Goal: Task Accomplishment & Management: Complete application form

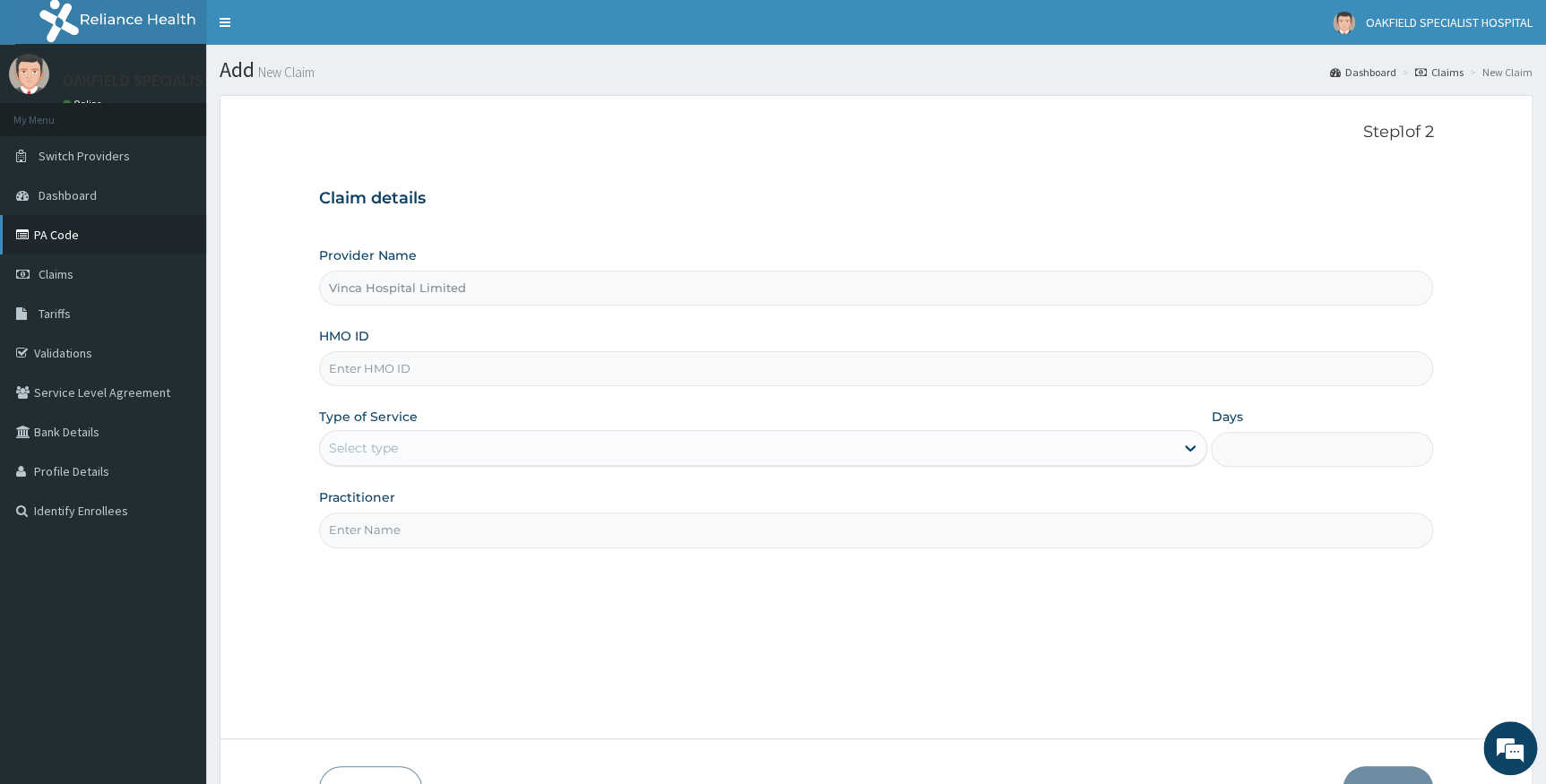
click at [82, 245] on link "PA Code" at bounding box center [103, 234] width 207 height 39
click at [418, 376] on input "HMO ID" at bounding box center [876, 369] width 1114 height 35
paste input "SFA/13794/A"
type input "SFA/13794/A"
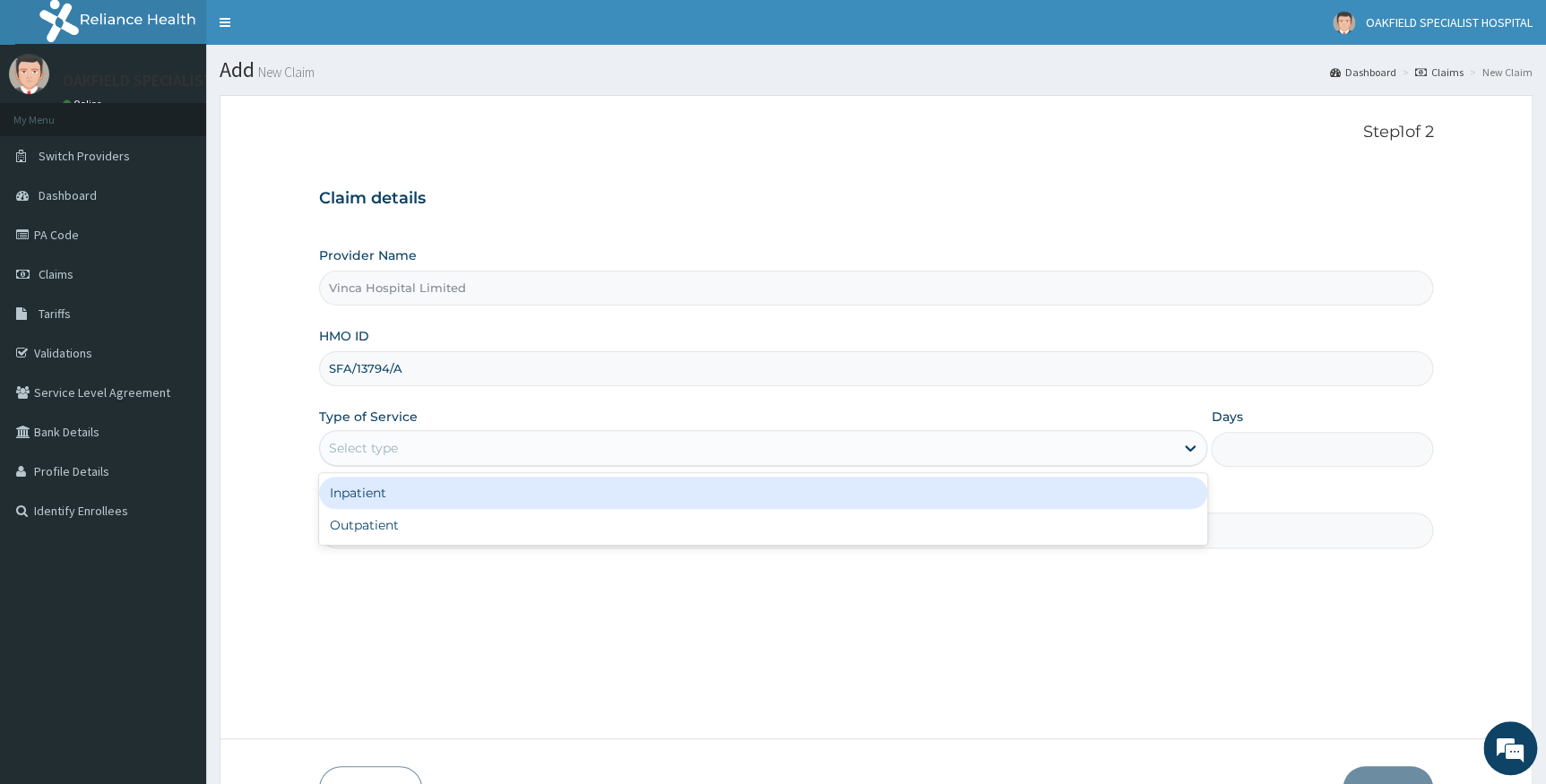
click at [393, 460] on div "Select type" at bounding box center [747, 447] width 855 height 29
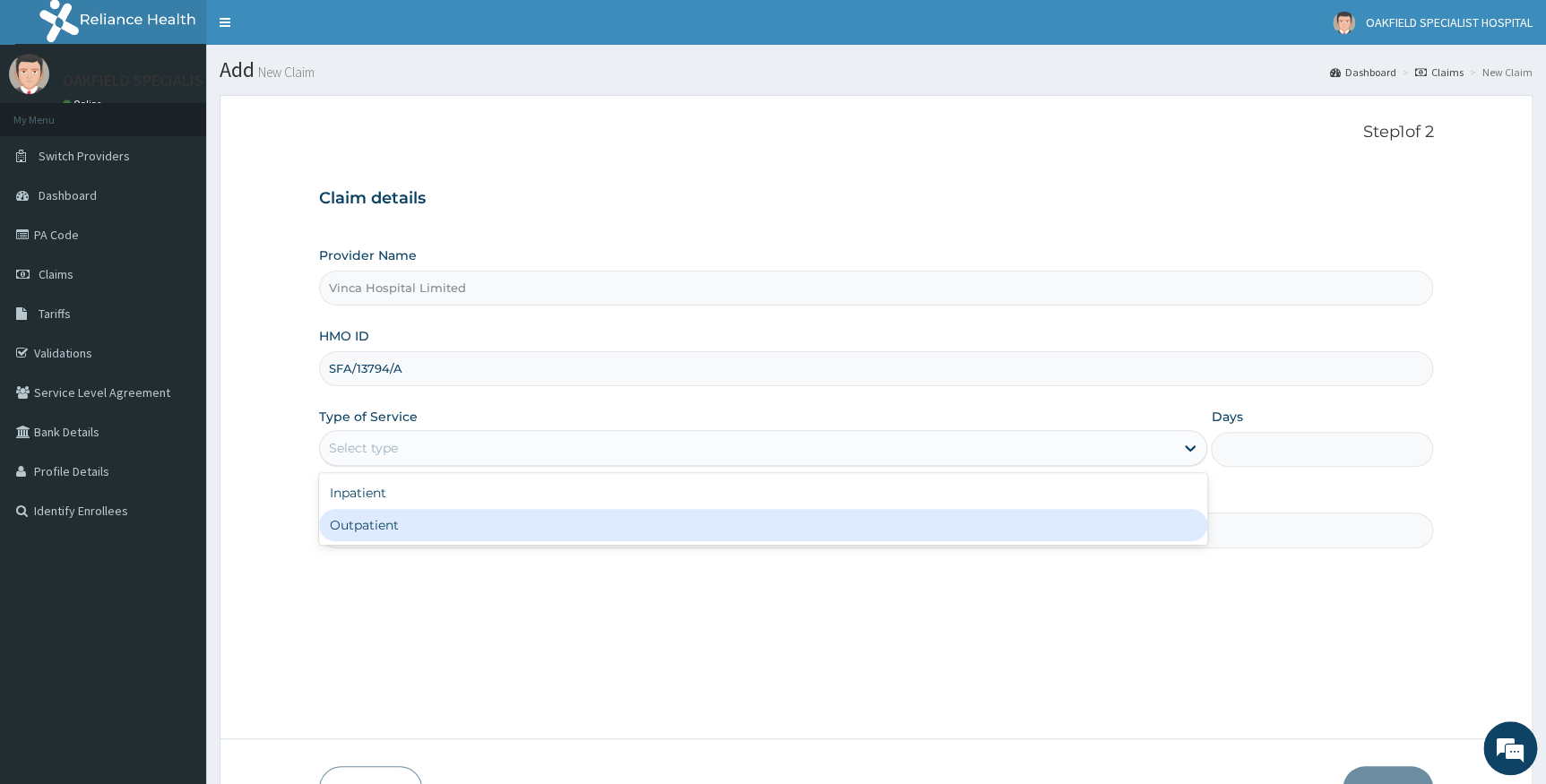
click at [412, 526] on div "Outpatient" at bounding box center [764, 525] width 889 height 33
type input "1"
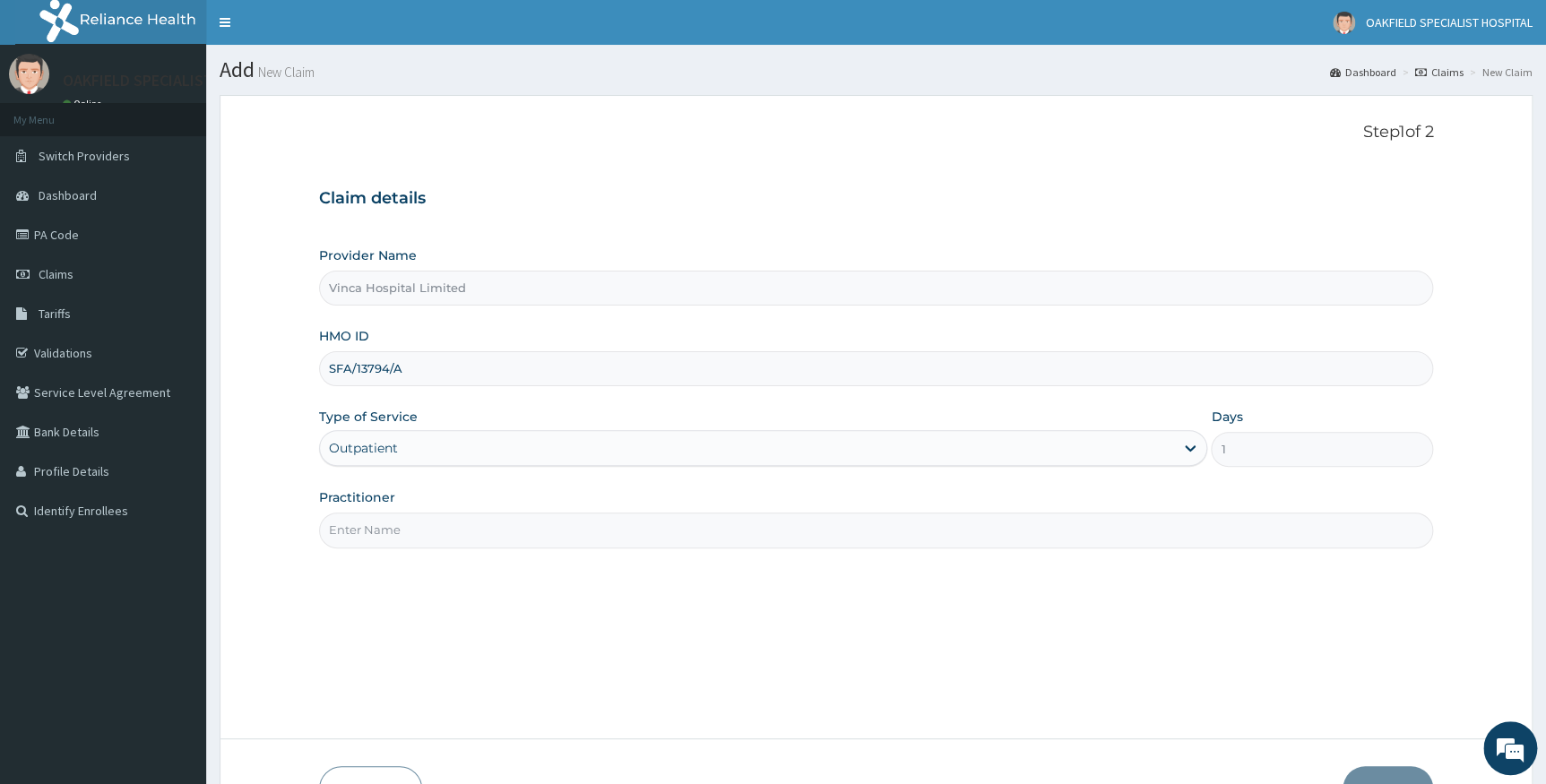
click at [411, 527] on input "Practitioner" at bounding box center [876, 530] width 1114 height 35
type input "[PERSON_NAME]"
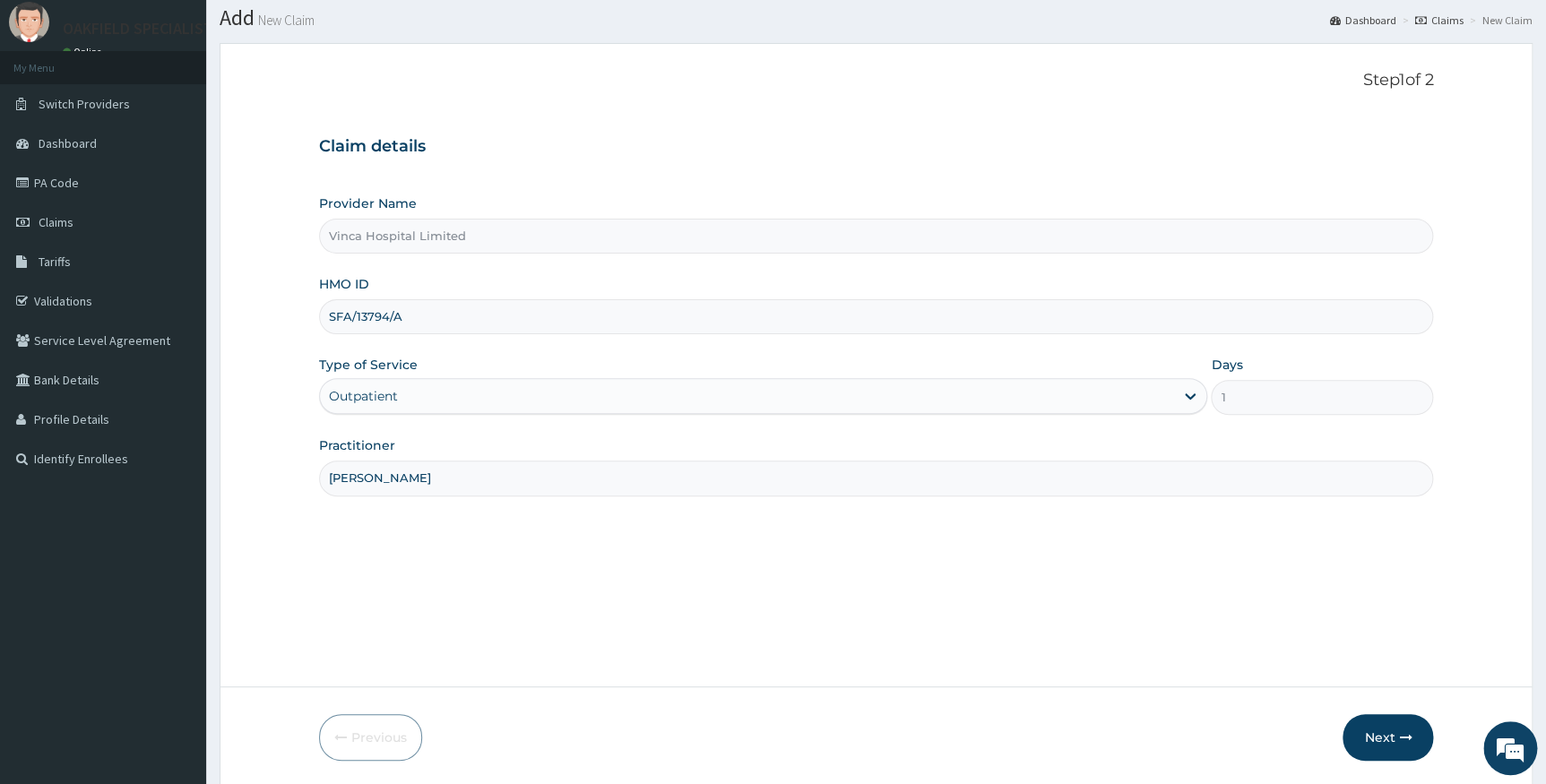
scroll to position [114, 0]
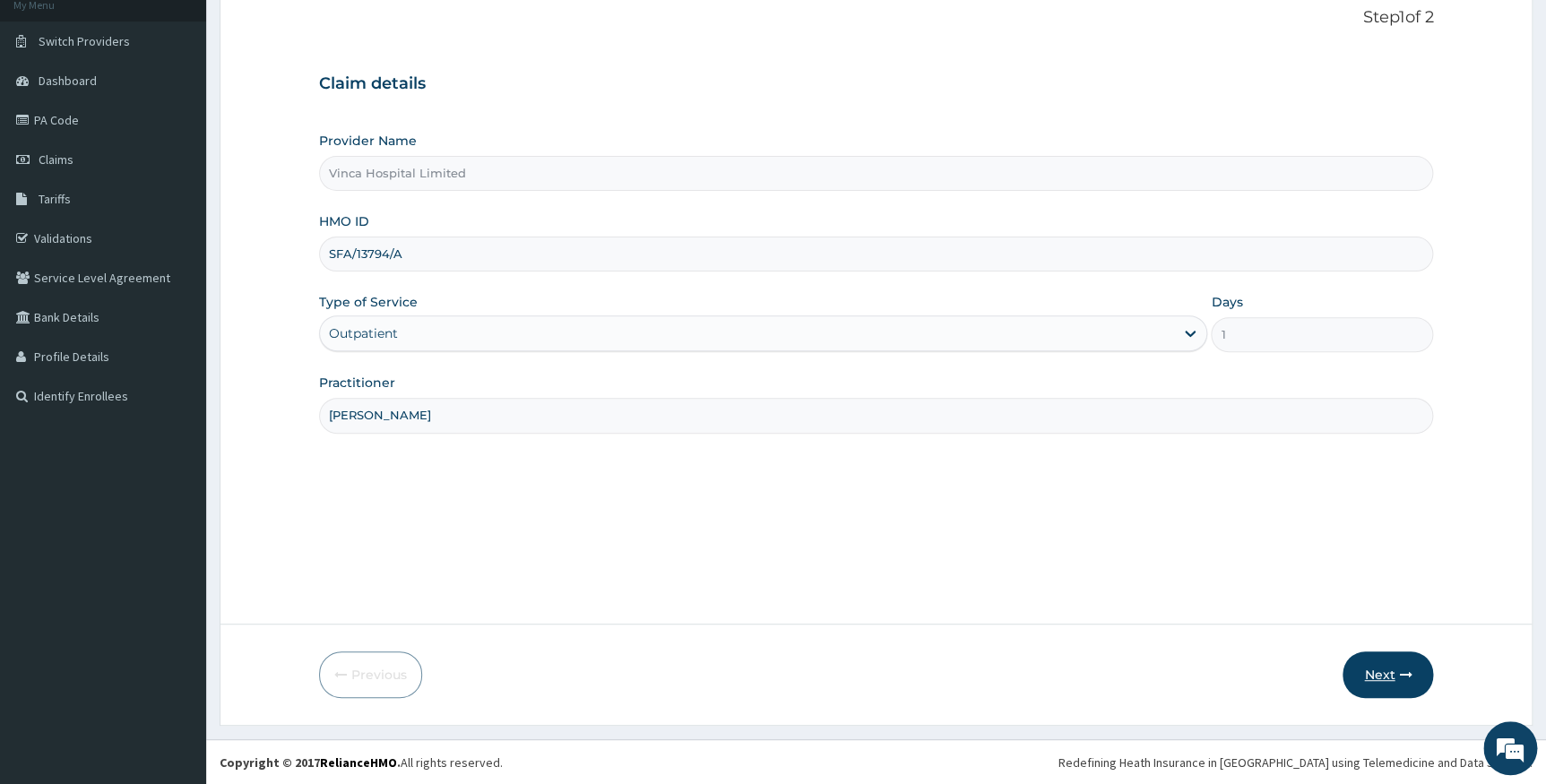
click at [1393, 676] on button "Next" at bounding box center [1387, 674] width 90 height 47
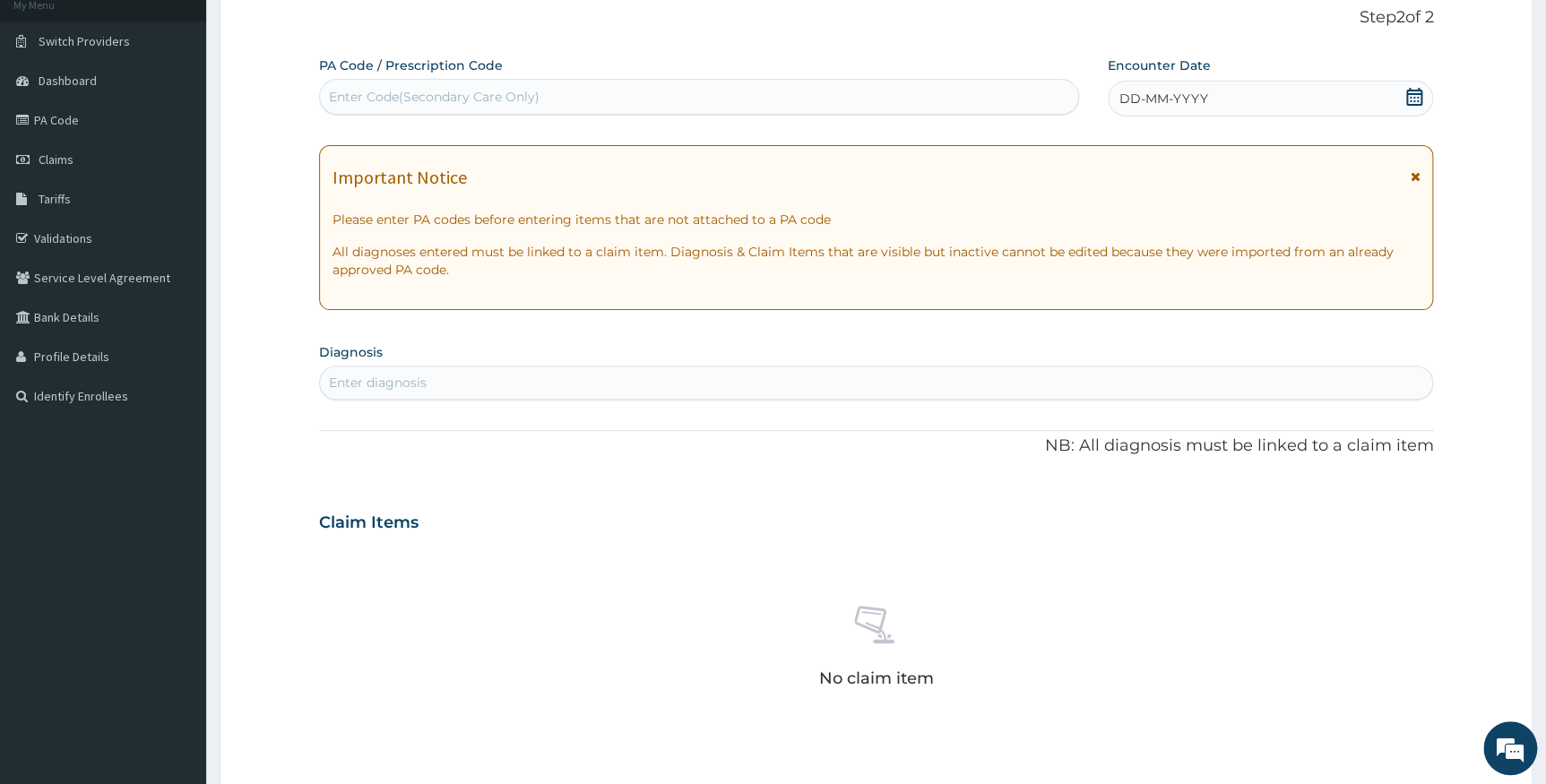
click at [670, 98] on div "Enter Code(Secondary Care Only)" at bounding box center [699, 97] width 758 height 29
paste input "SFA/13794/A"
type input "S"
click at [717, 105] on div "Enter Code(Secondary Care Only)" at bounding box center [699, 97] width 758 height 29
paste input "PA/69E897"
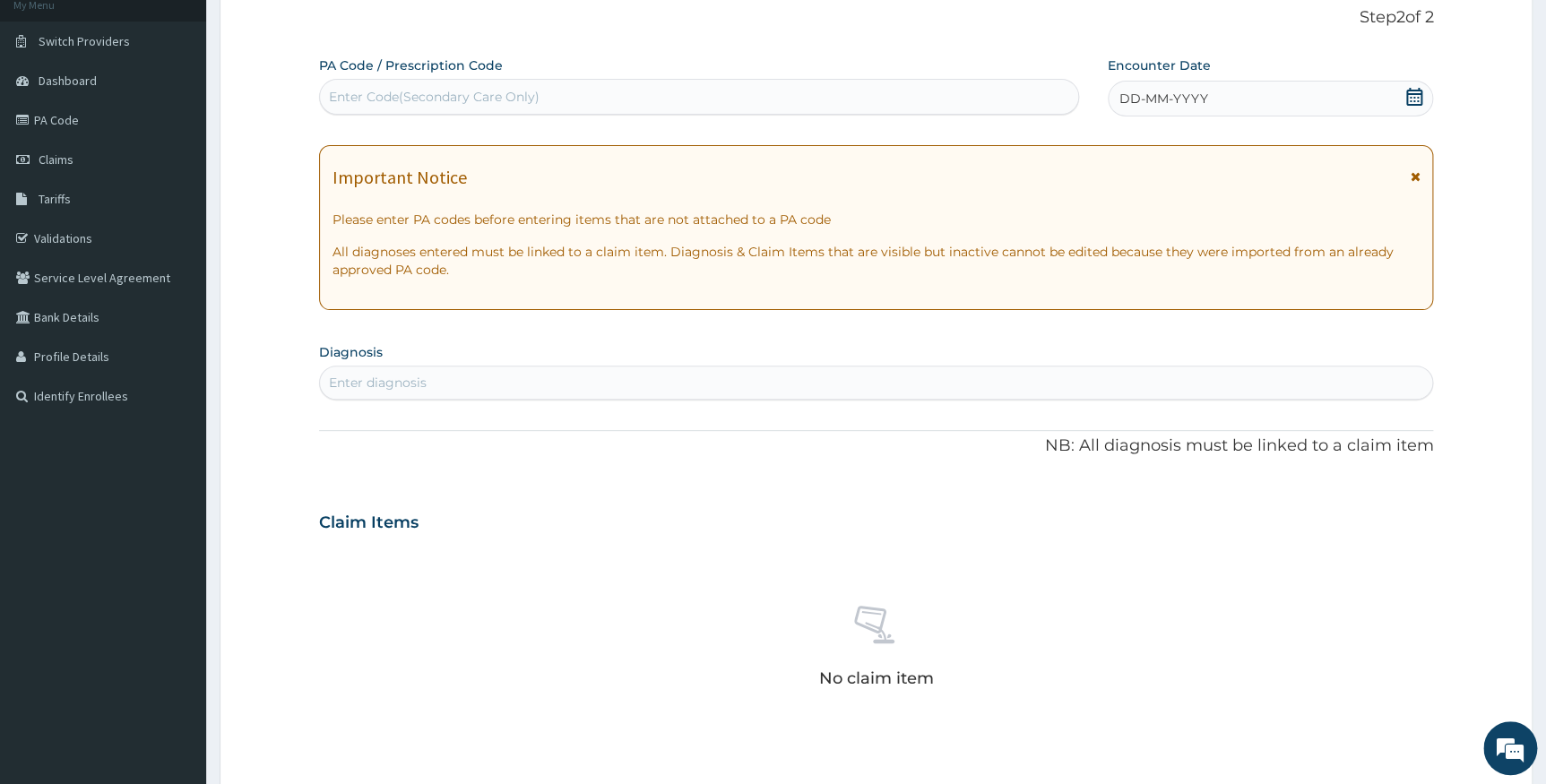
type input "PA/69E897"
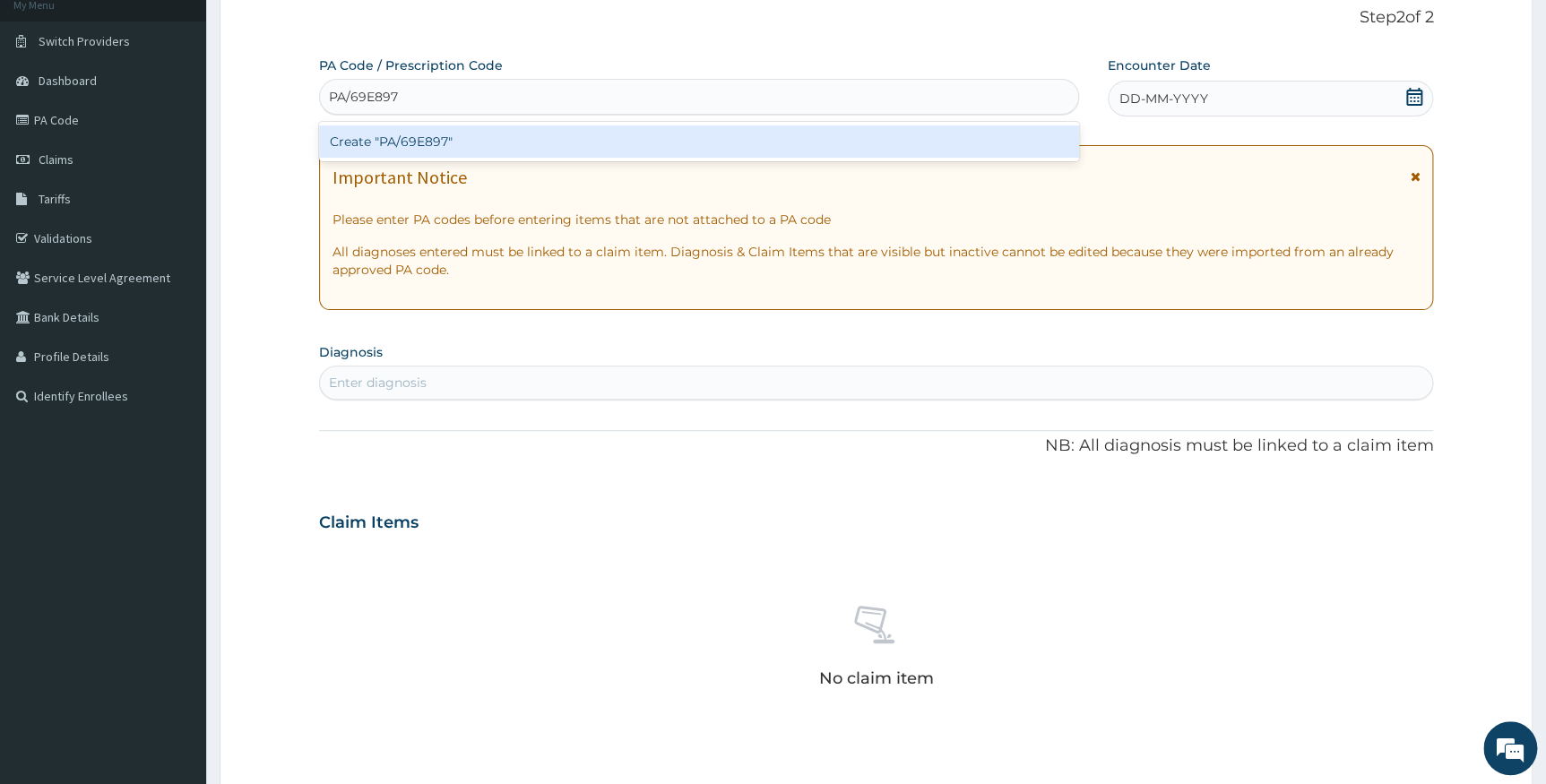
click at [719, 132] on div "Create "PA/69E897"" at bounding box center [699, 141] width 760 height 33
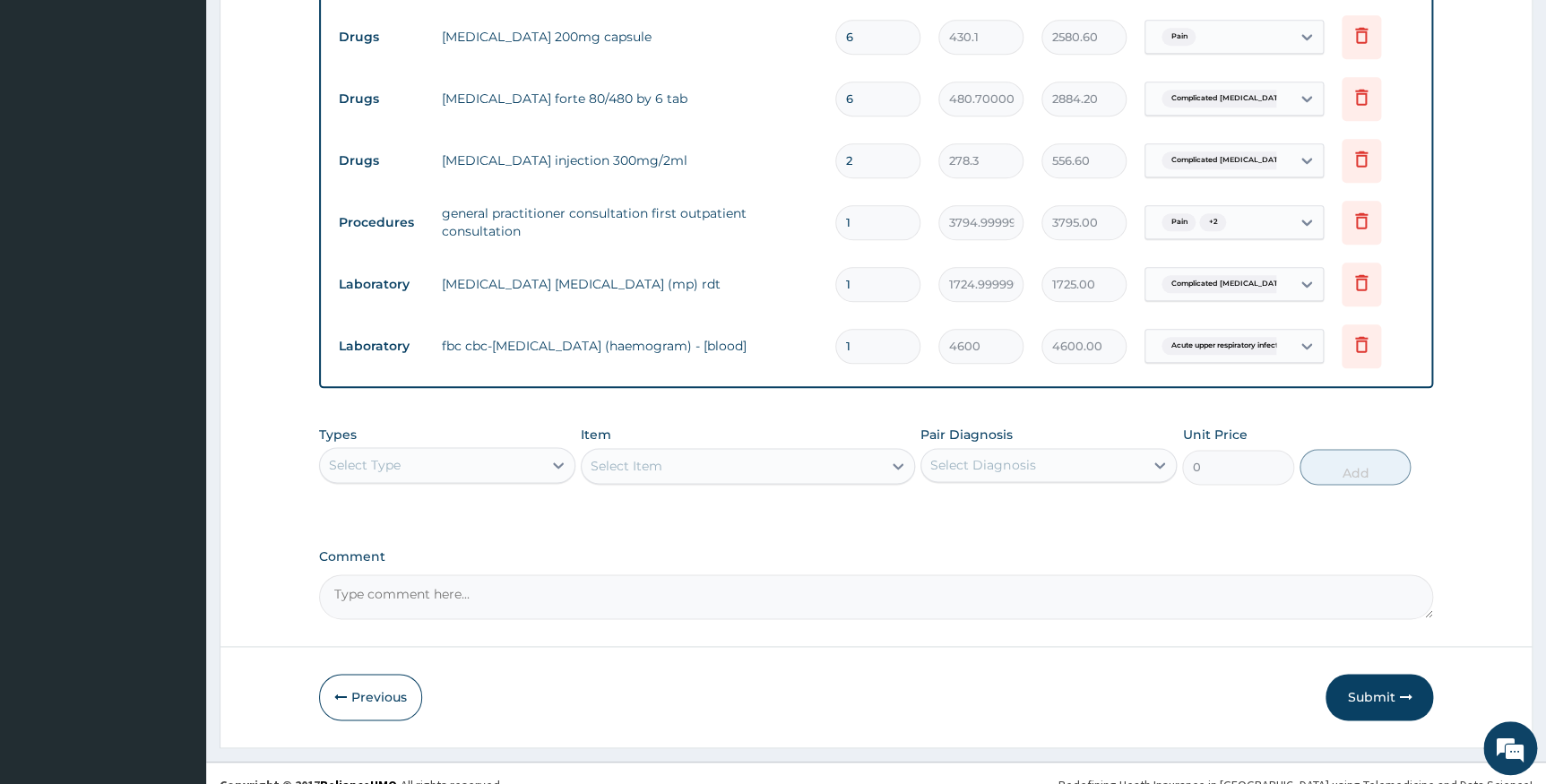
scroll to position [857, 0]
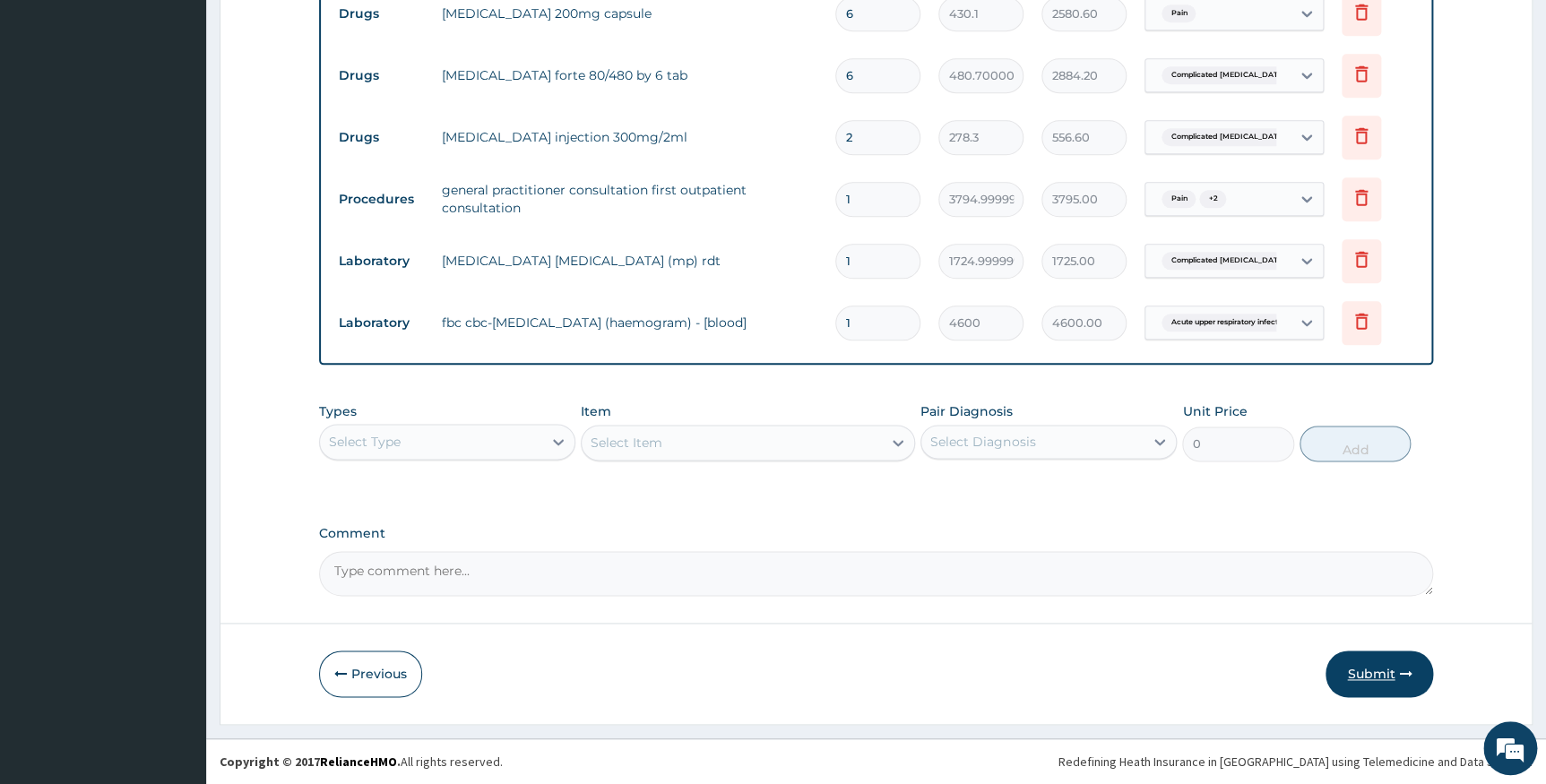
click at [1369, 679] on button "Submit" at bounding box center [1379, 673] width 108 height 47
